Goal: Information Seeking & Learning: Learn about a topic

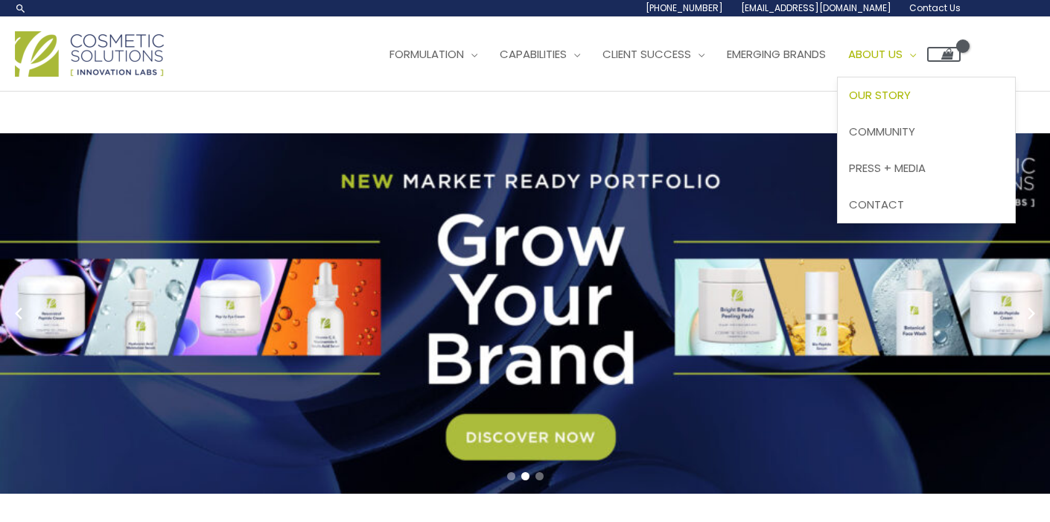
click at [895, 98] on span "Our Story" at bounding box center [880, 95] width 62 height 16
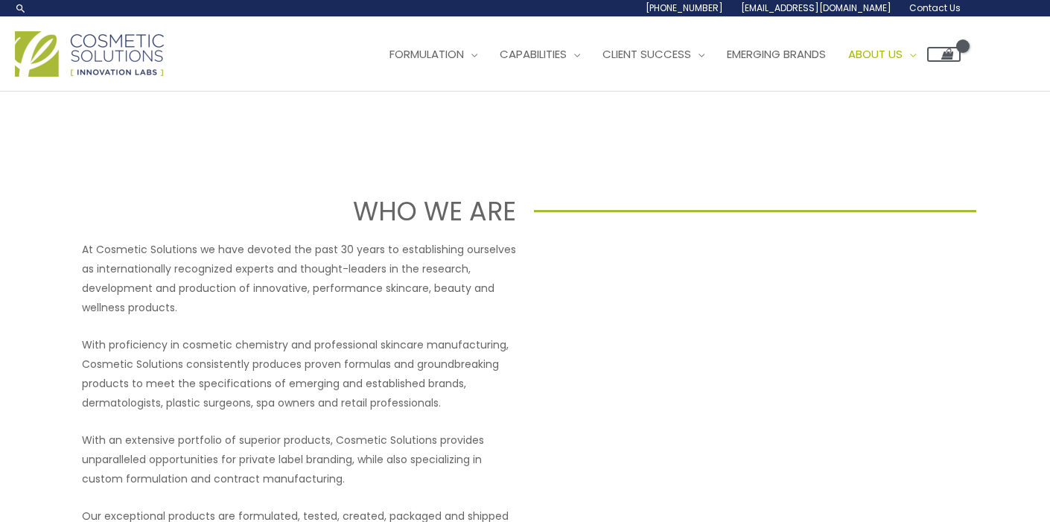
click at [931, 6] on span "Contact Us" at bounding box center [935, 7] width 51 height 13
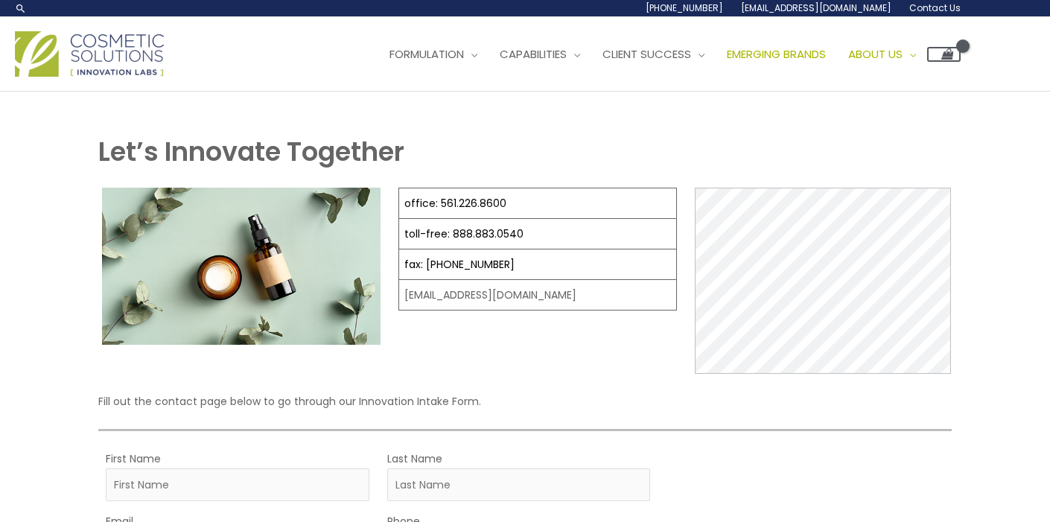
click at [822, 61] on span "Emerging Brands" at bounding box center [776, 54] width 99 height 16
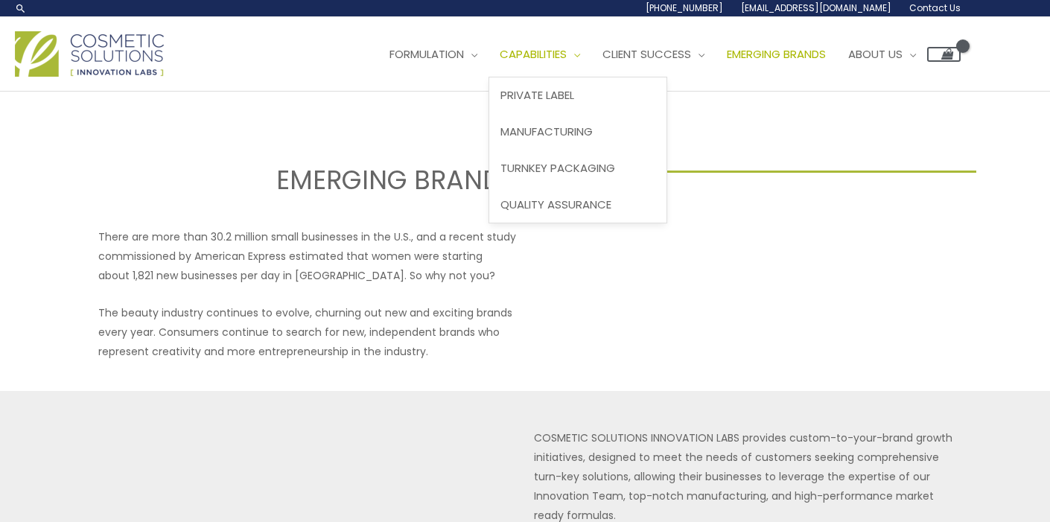
click at [567, 55] on span "Capabilities" at bounding box center [533, 54] width 67 height 16
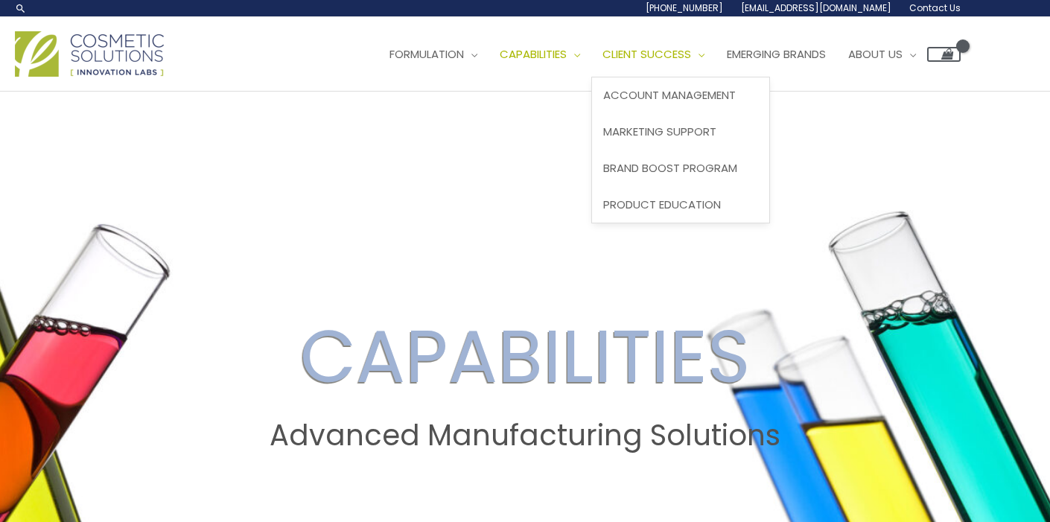
click at [670, 56] on span "Client Success" at bounding box center [647, 54] width 89 height 16
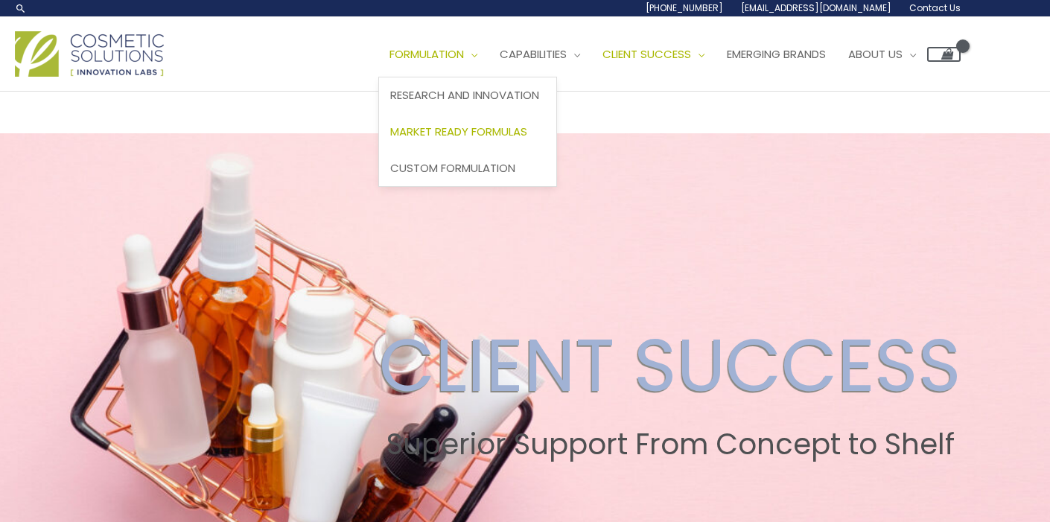
click at [435, 136] on span "Market Ready Formulas" at bounding box center [458, 132] width 137 height 16
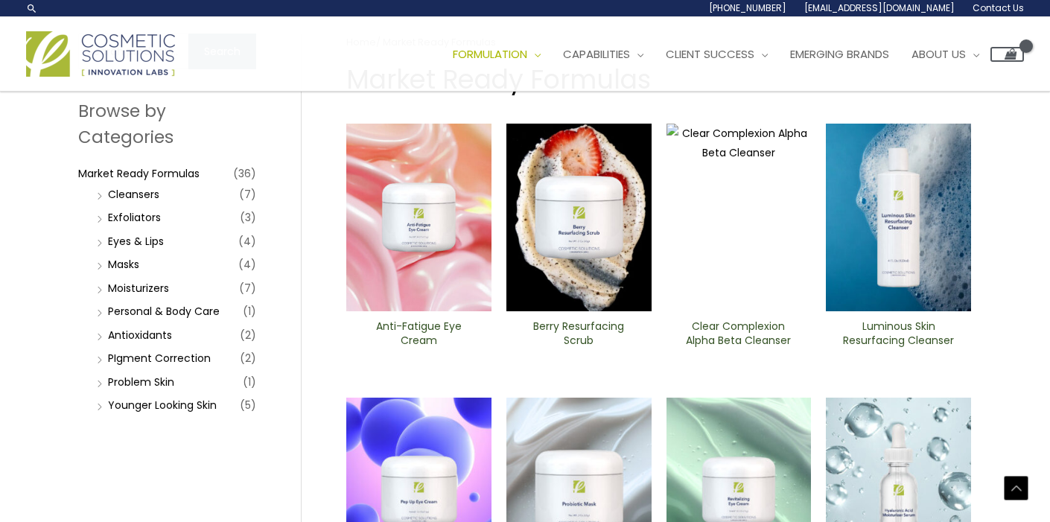
scroll to position [16, 0]
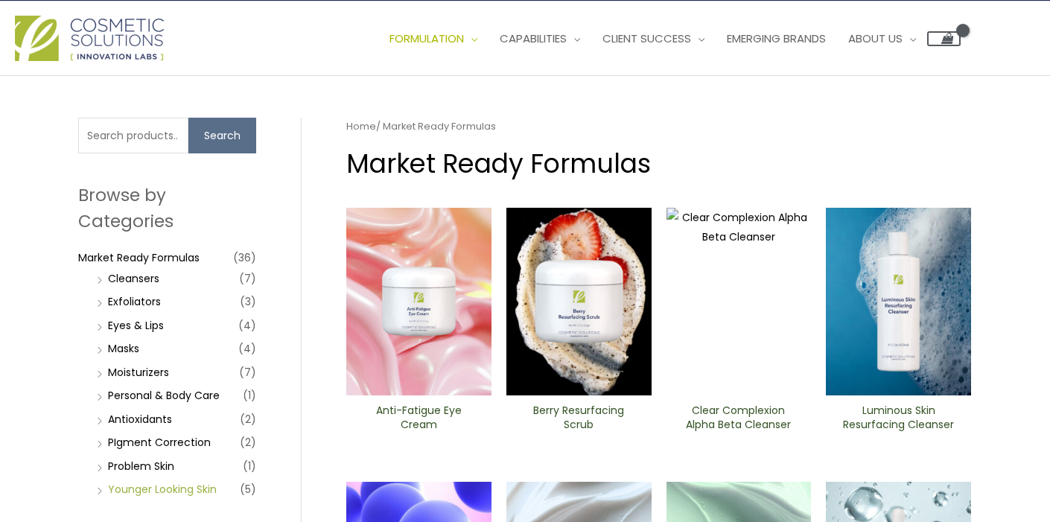
click at [191, 494] on link "Younger Looking Skin" at bounding box center [162, 489] width 109 height 15
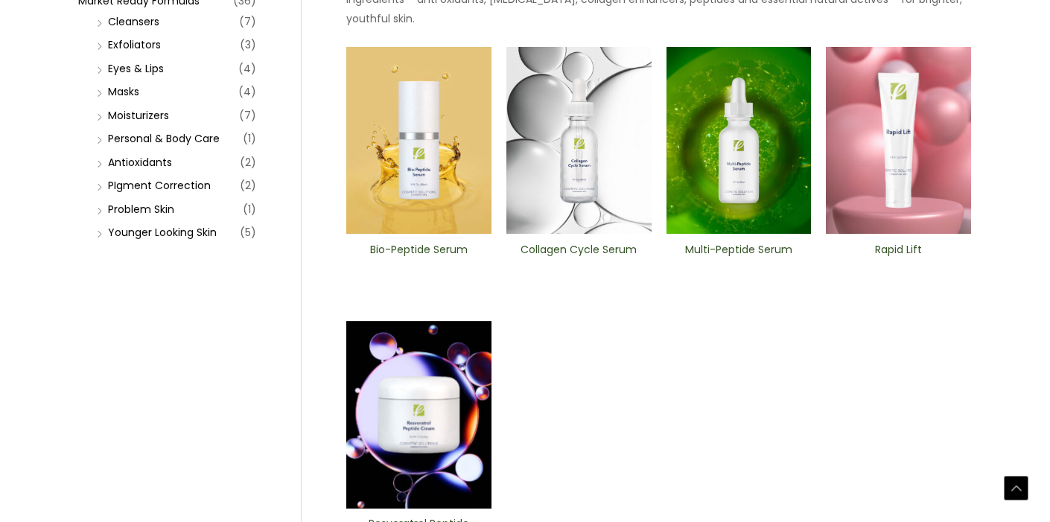
scroll to position [329, 0]
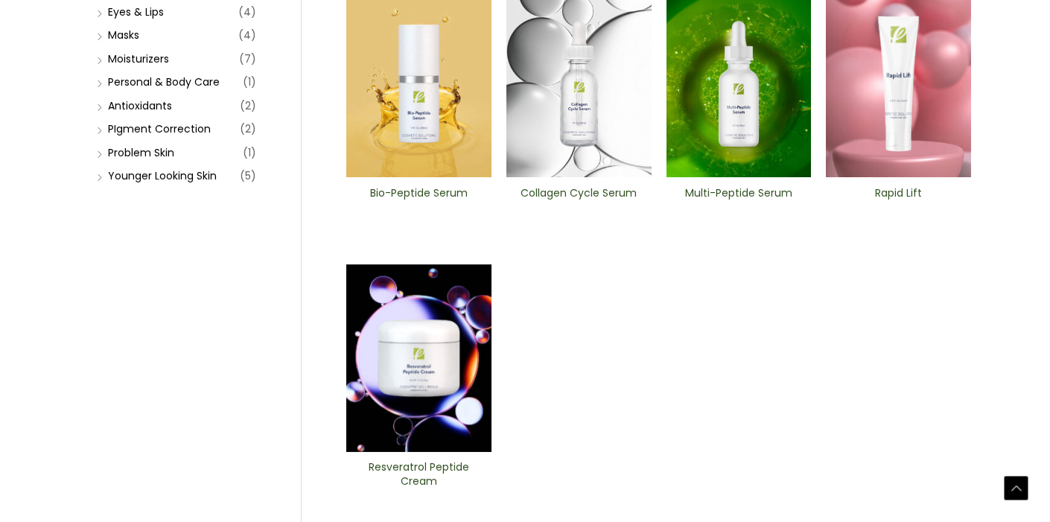
click at [482, 286] on img at bounding box center [418, 358] width 145 height 188
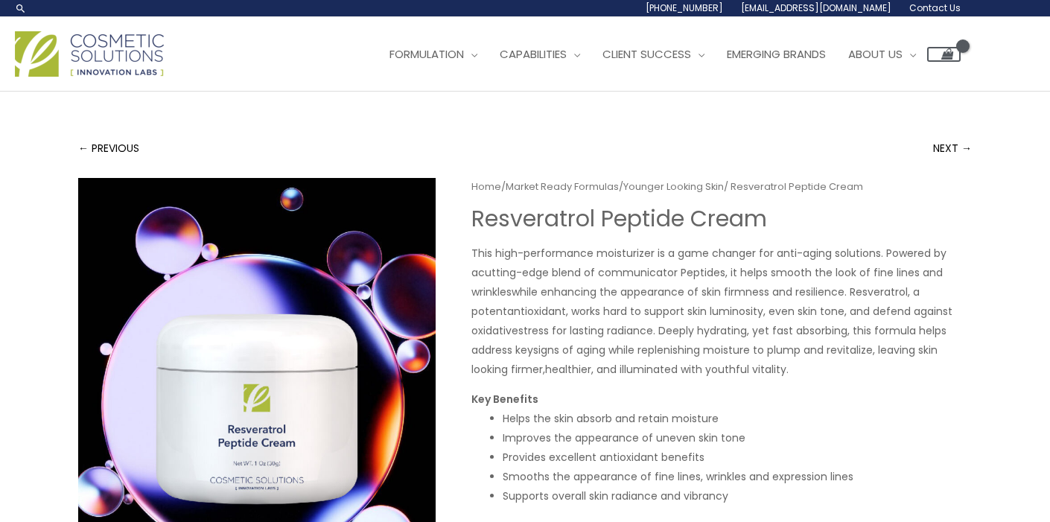
drag, startPoint x: 774, startPoint y: 263, endPoint x: 807, endPoint y: 356, distance: 98.7
click at [807, 356] on p "This high-performance moisturizer is a game changer for anti-aging solutions. P…" at bounding box center [722, 312] width 501 height 136
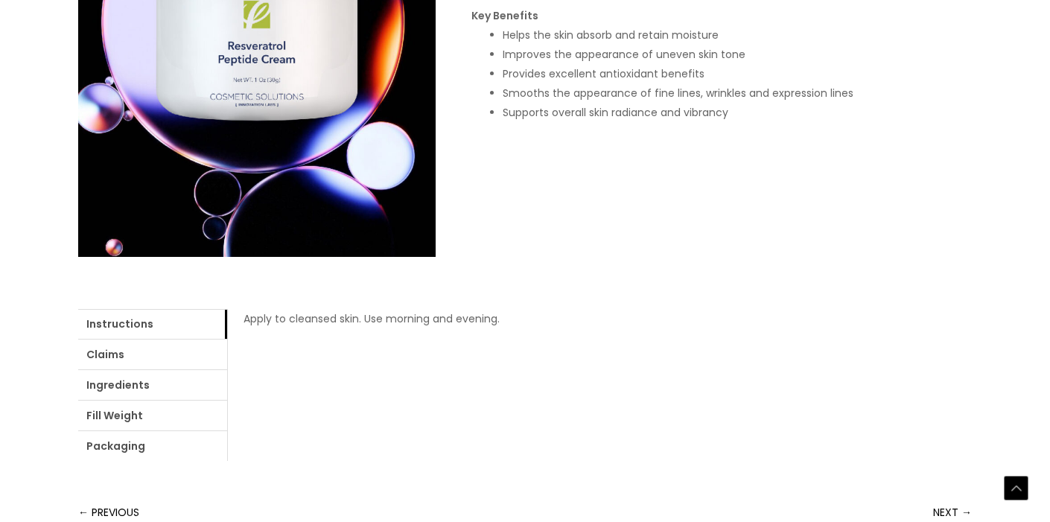
scroll to position [488, 0]
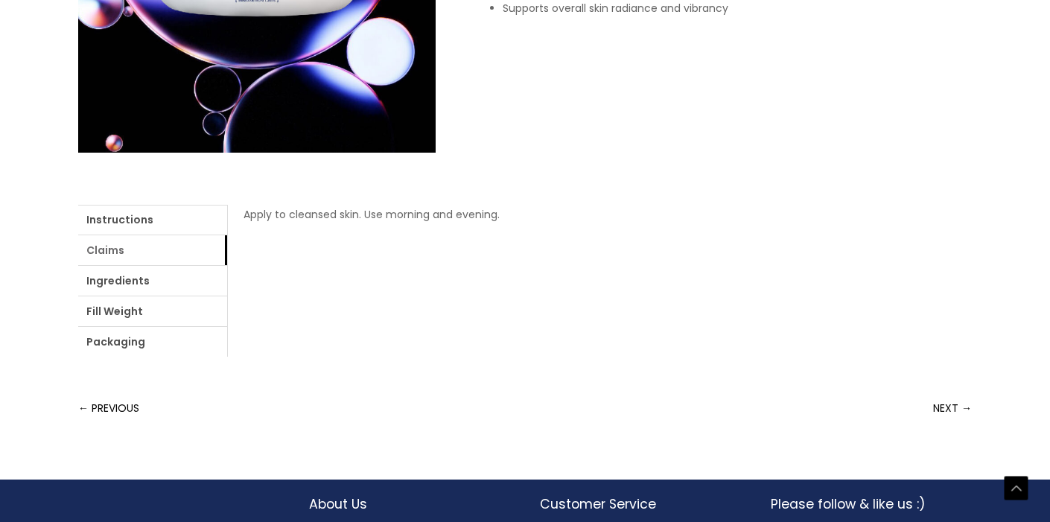
click at [183, 256] on link "Claims" at bounding box center [152, 250] width 149 height 30
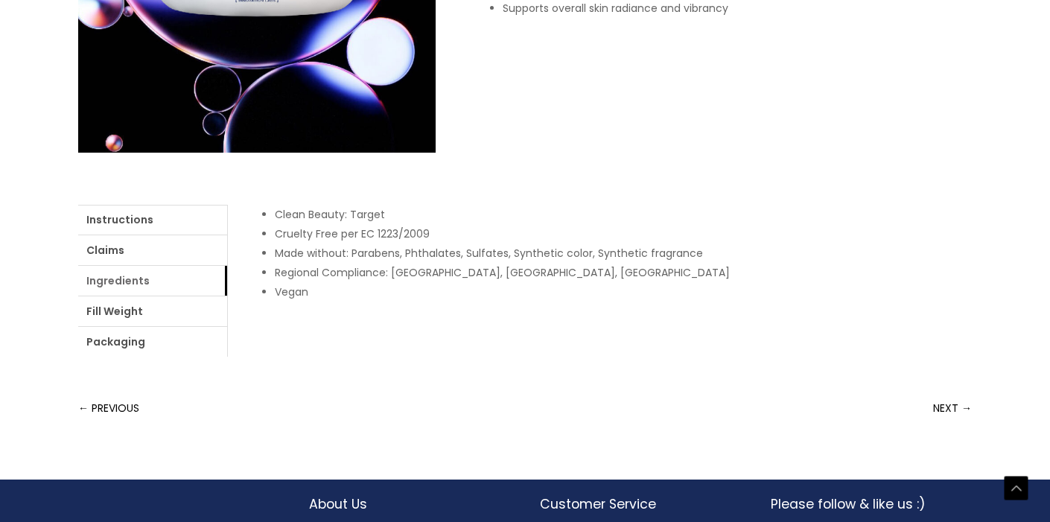
click at [172, 288] on link "Ingredients" at bounding box center [152, 281] width 149 height 30
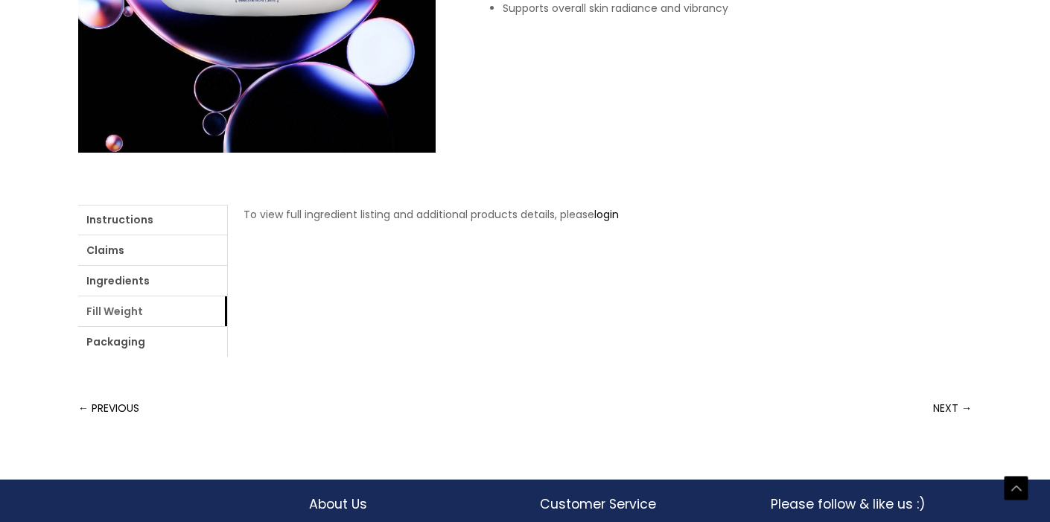
click at [166, 322] on link "Fill Weight" at bounding box center [152, 311] width 149 height 30
click at [161, 346] on link "Packaging" at bounding box center [152, 342] width 149 height 30
